Goal: Task Accomplishment & Management: Manage account settings

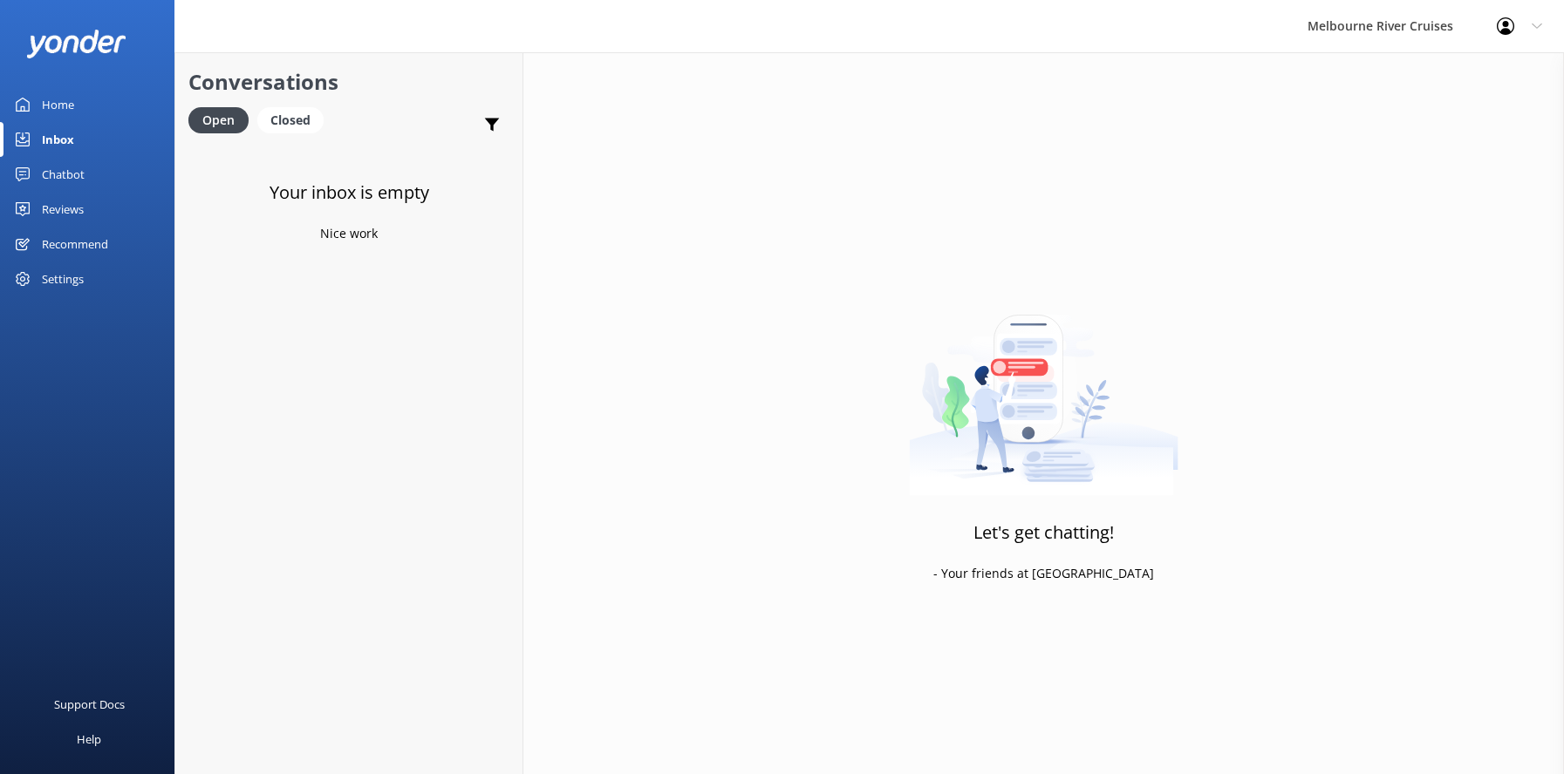
click at [58, 103] on div "Home" at bounding box center [58, 104] width 32 height 35
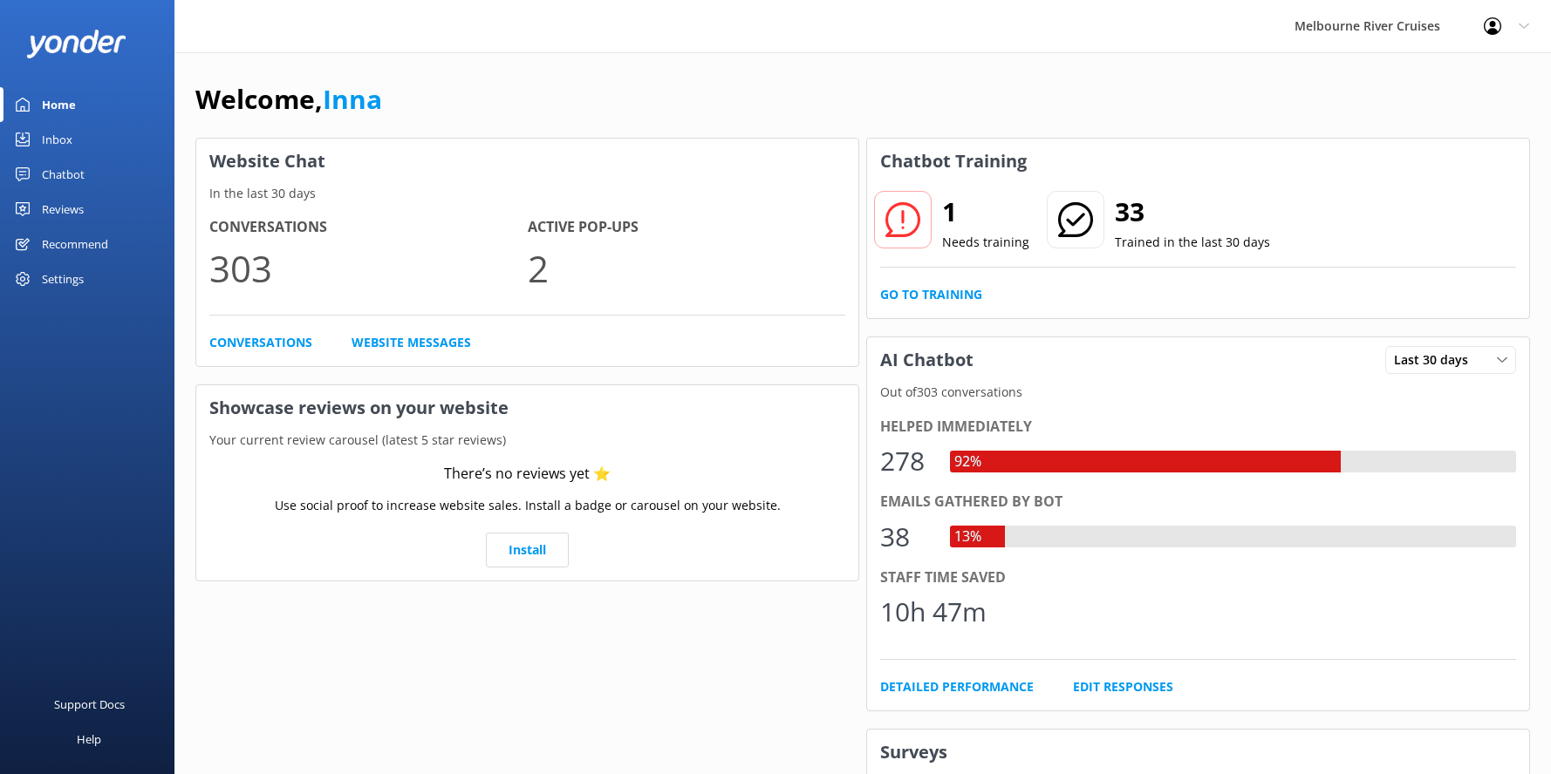
click at [57, 140] on div "Inbox" at bounding box center [57, 139] width 31 height 35
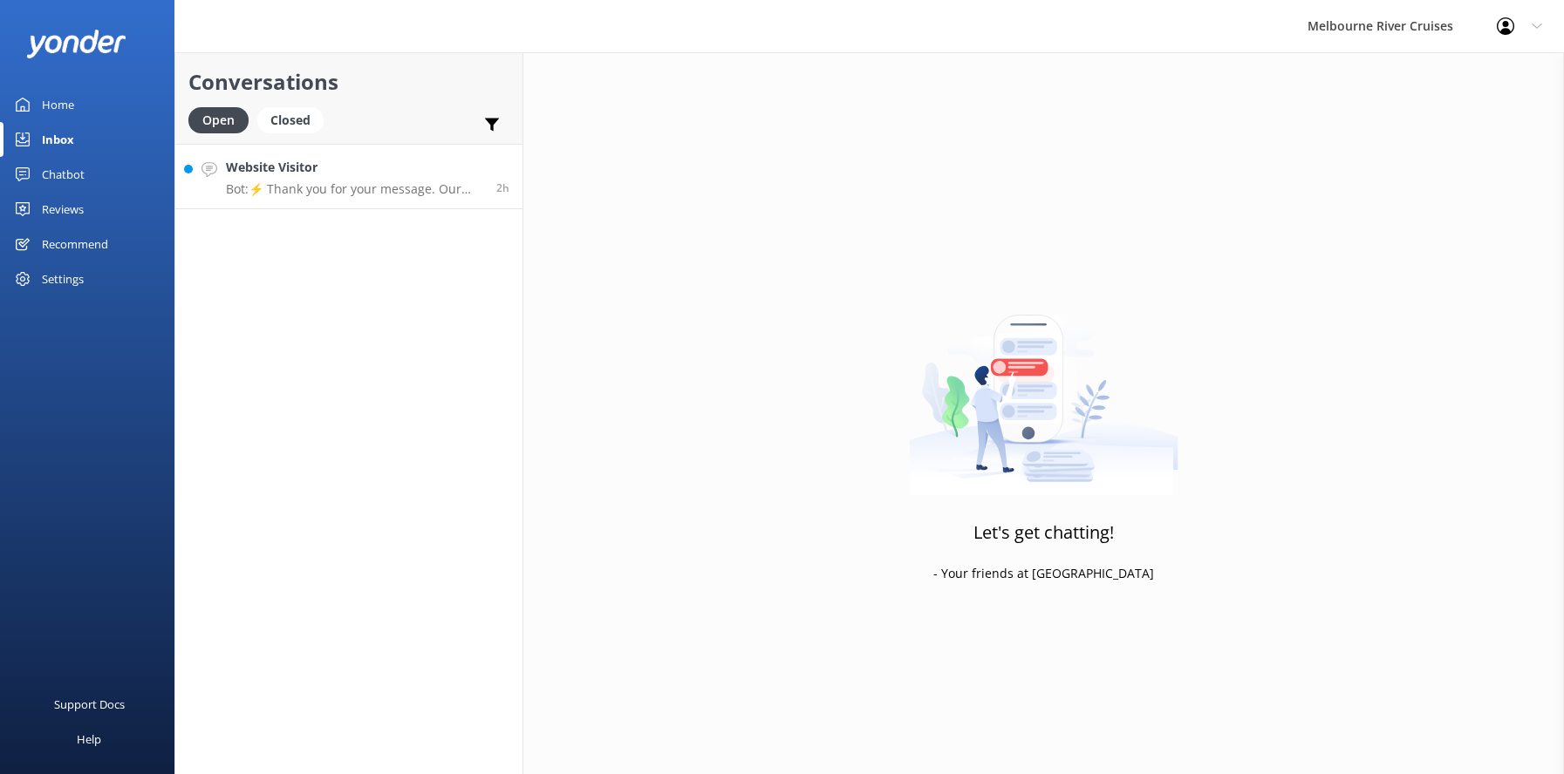
click at [295, 184] on p "Bot: ⚡ Thank you for your message. Our office hours are Mon - Fri 9.30am - 5pm.…" at bounding box center [354, 189] width 257 height 16
